Goal: Use online tool/utility: Utilize a website feature to perform a specific function

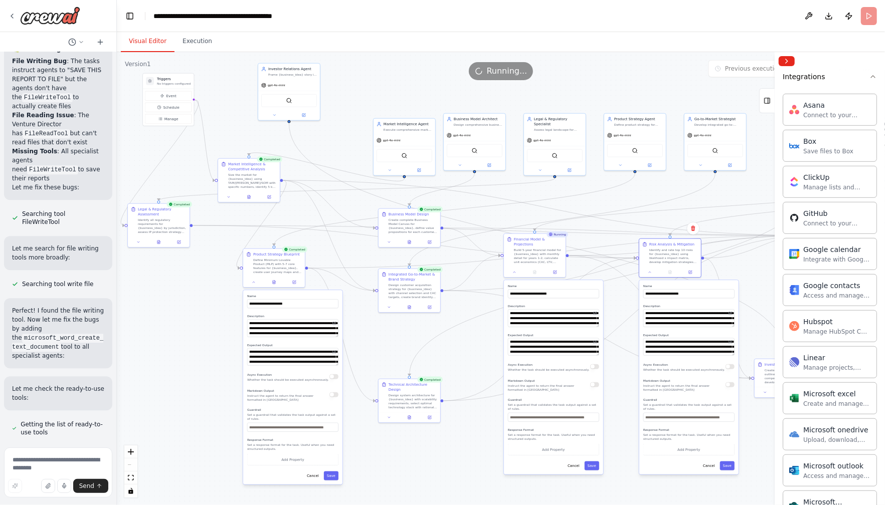
scroll to position [30912, 0]
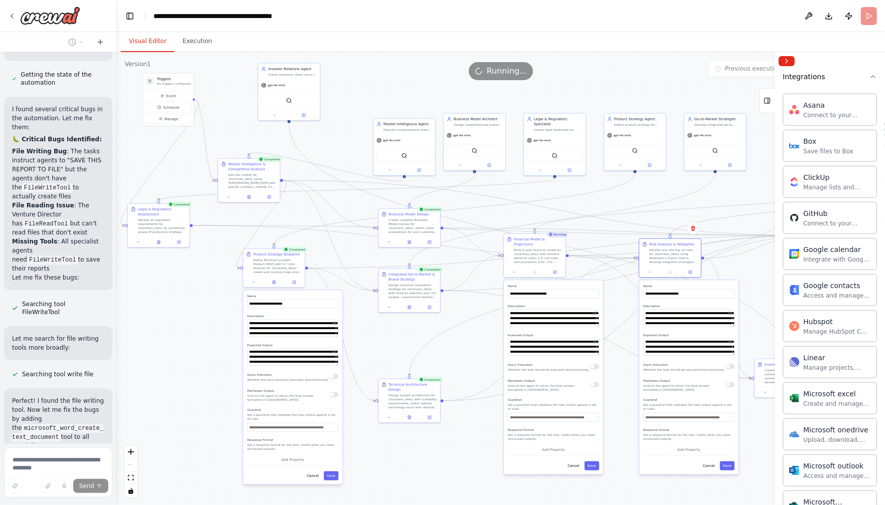
scroll to position [30862, 0]
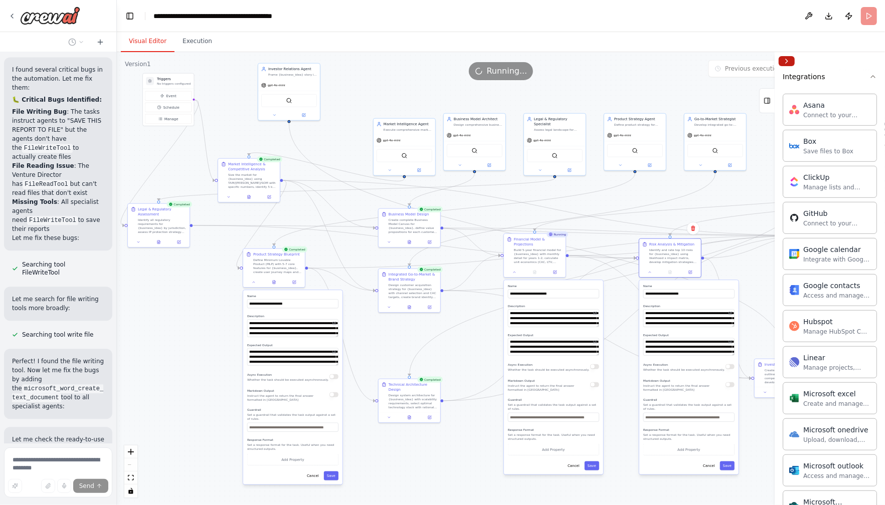
click at [787, 62] on button "Collapse right sidebar" at bounding box center [787, 61] width 16 height 10
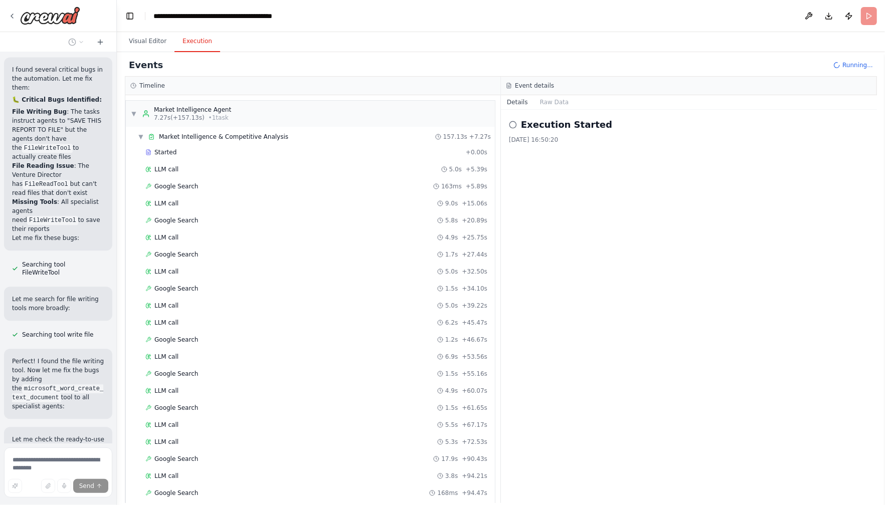
click at [193, 44] on button "Execution" at bounding box center [197, 41] width 46 height 21
click at [555, 99] on button "Raw Data" at bounding box center [554, 102] width 41 height 14
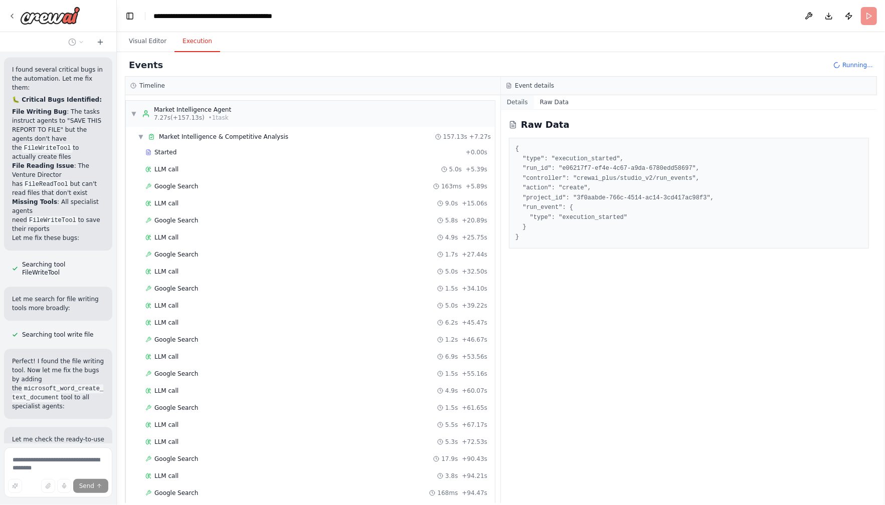
click at [516, 103] on button "Details" at bounding box center [517, 102] width 33 height 14
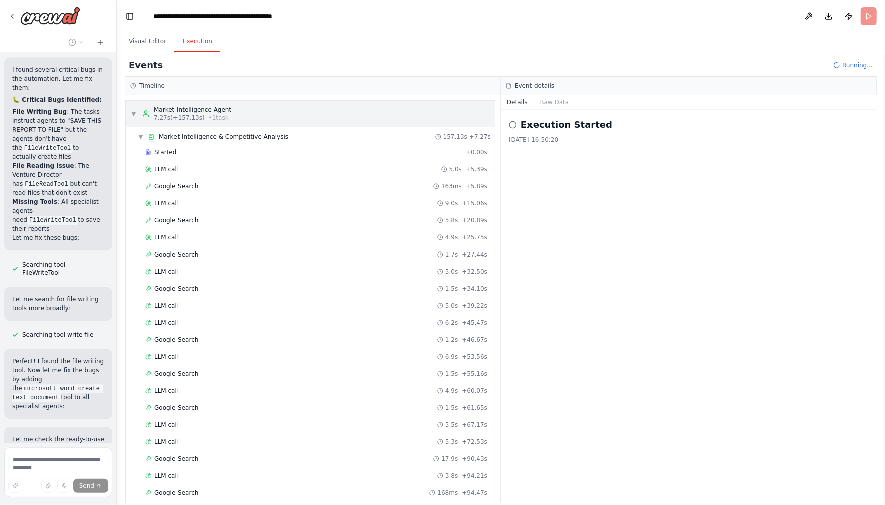
click at [130, 115] on div "▼ Market Intelligence Agent 7.27s (+157.13s) • 1 task" at bounding box center [310, 114] width 369 height 26
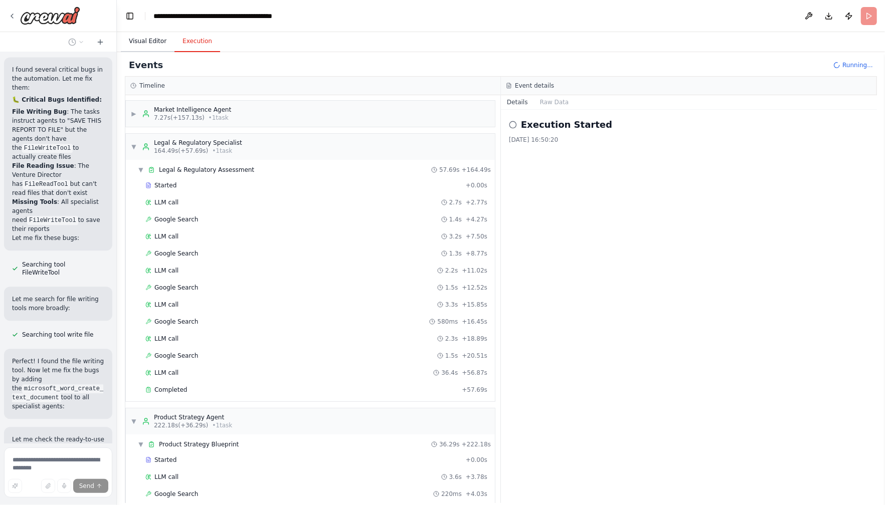
click at [159, 35] on button "Visual Editor" at bounding box center [148, 41] width 54 height 21
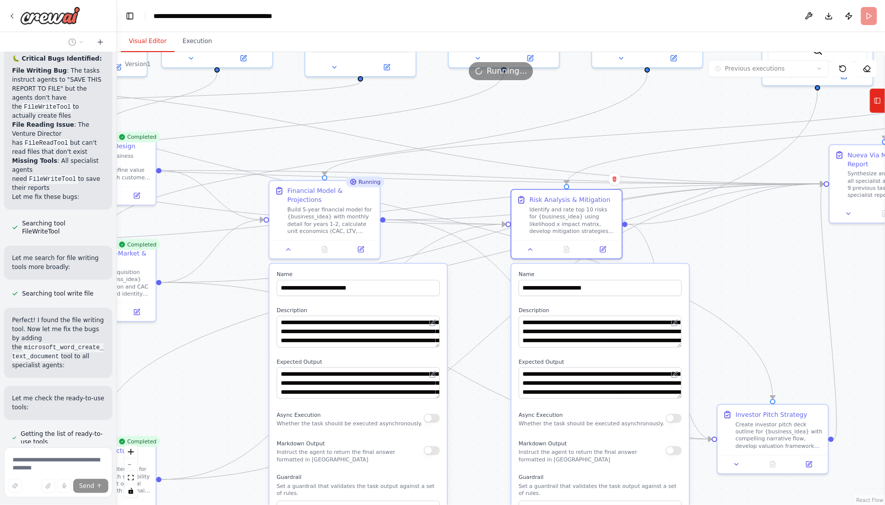
scroll to position [30936, 0]
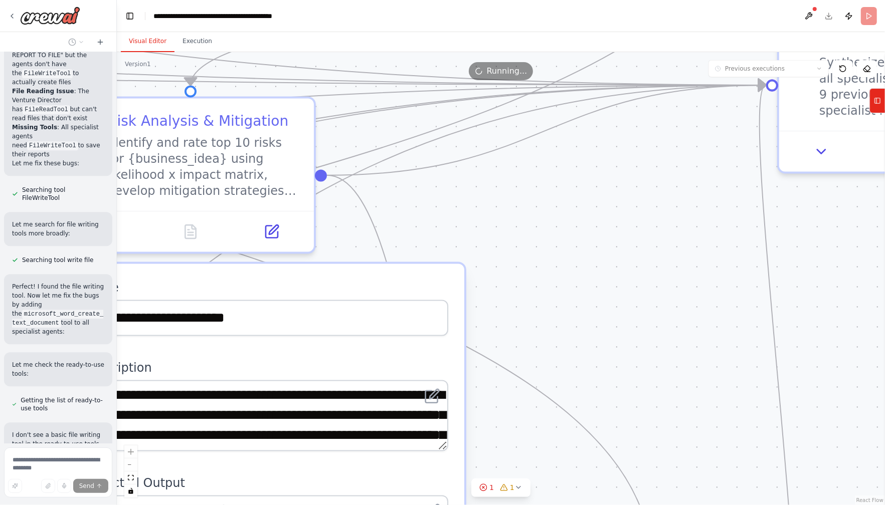
drag, startPoint x: 807, startPoint y: 295, endPoint x: 647, endPoint y: 366, distance: 175.3
click at [647, 366] on div ".deletable-edge-delete-btn { width: 20px; height: 20px; border: 0px solid #ffff…" at bounding box center [501, 278] width 768 height 453
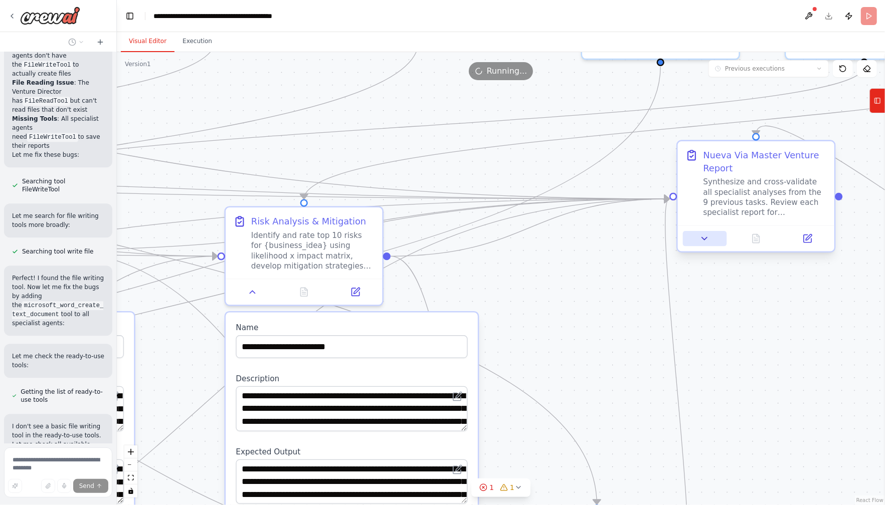
scroll to position [30982, 0]
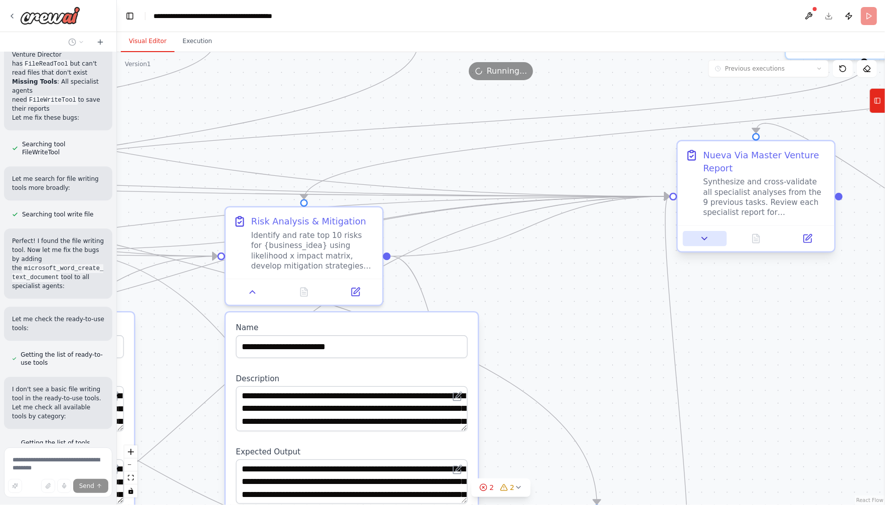
click at [707, 244] on icon at bounding box center [704, 239] width 10 height 10
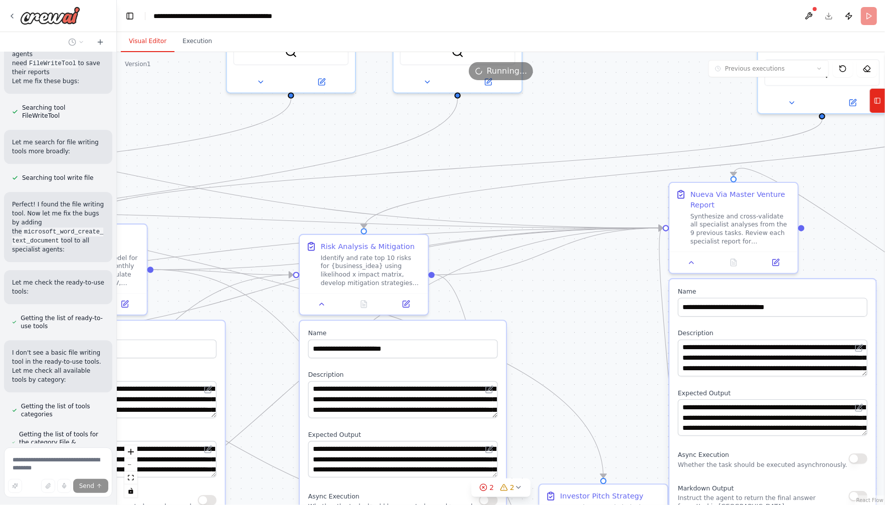
scroll to position [31027, 0]
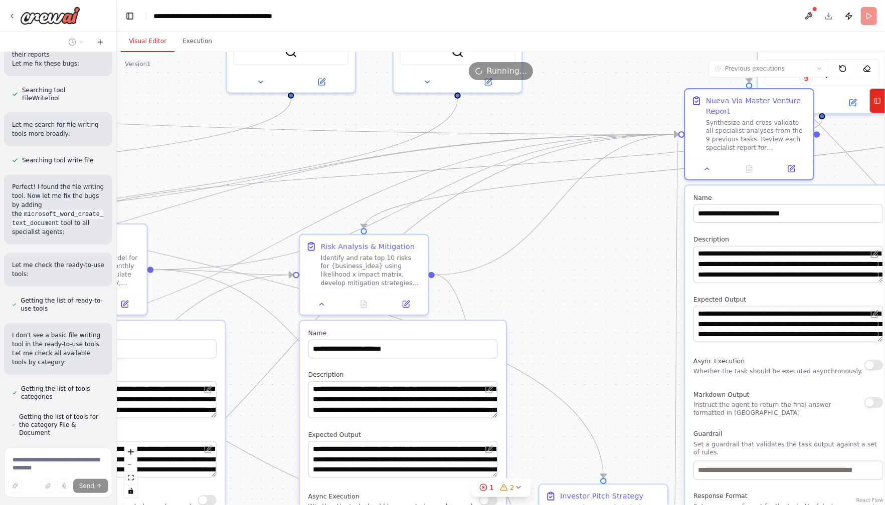
drag, startPoint x: 749, startPoint y: 395, endPoint x: 763, endPoint y: 300, distance: 96.3
click at [763, 300] on label "Expected Output" at bounding box center [787, 299] width 189 height 9
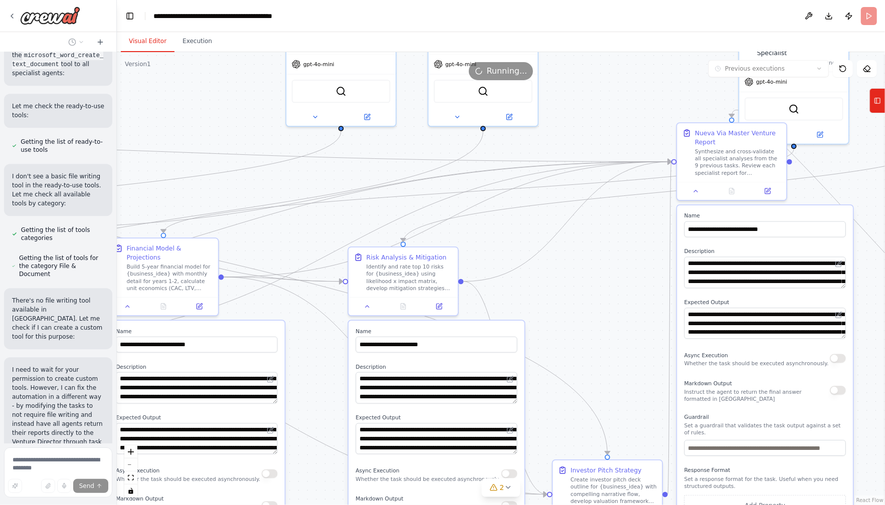
scroll to position [31203, 0]
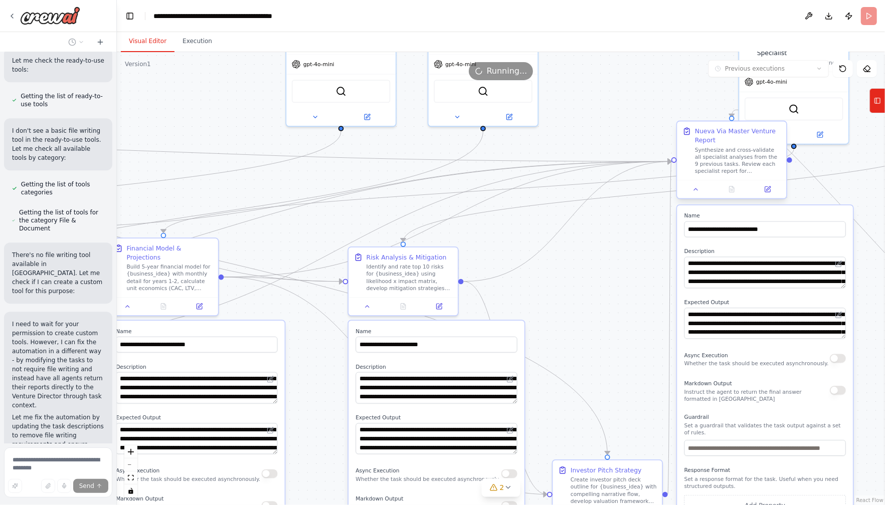
drag, startPoint x: 743, startPoint y: 156, endPoint x: 777, endPoint y: 245, distance: 95.1
click at [777, 201] on div "**********" at bounding box center [731, 161] width 111 height 79
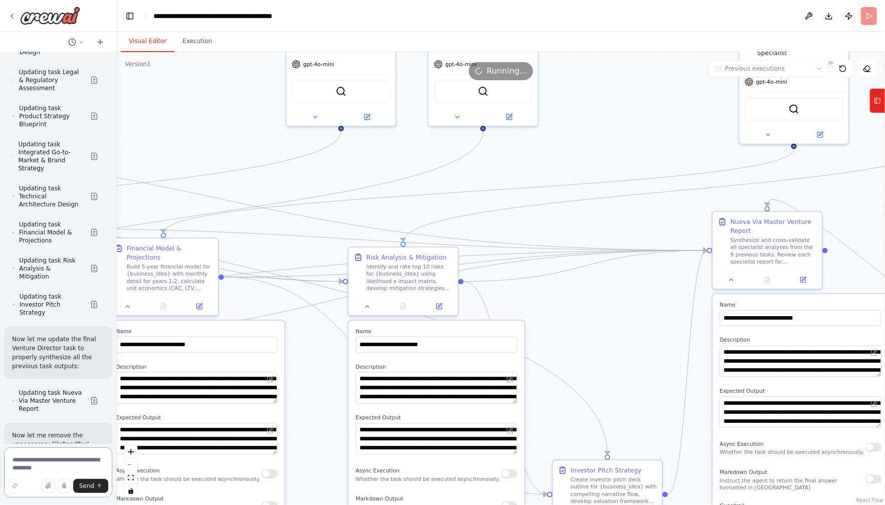
scroll to position [0, 0]
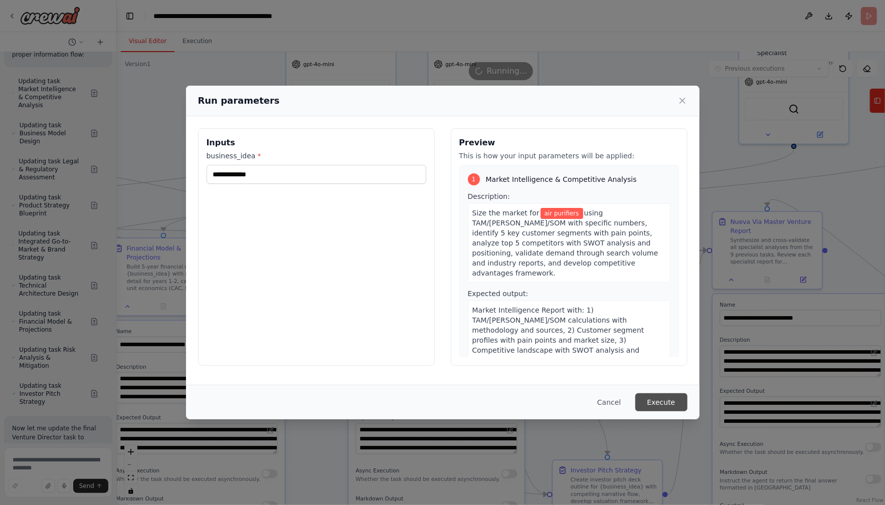
click at [655, 400] on button "Execute" at bounding box center [661, 403] width 52 height 18
